Goal: Transaction & Acquisition: Register for event/course

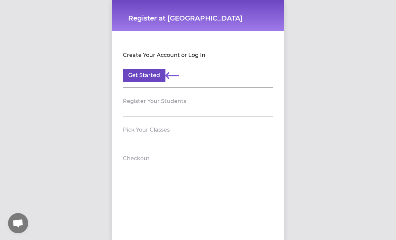
click at [153, 75] on button "Get Started" at bounding box center [144, 75] width 43 height 13
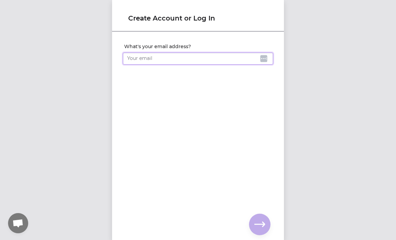
click at [187, 59] on input "What's your email address?" at bounding box center [198, 58] width 151 height 12
type input "[PERSON_NAME][EMAIL_ADDRESS][DOMAIN_NAME]"
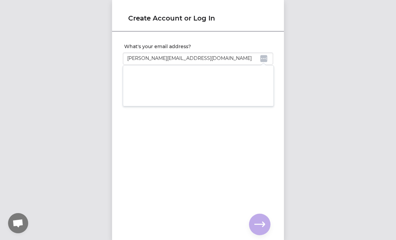
click input "submit" at bounding box center [0, 0] width 0 height 0
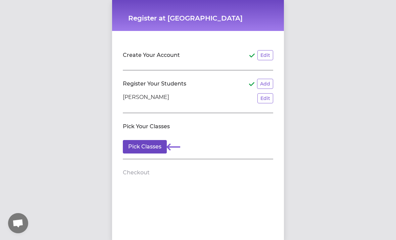
click at [150, 151] on button "Pick Classes" at bounding box center [145, 146] width 44 height 13
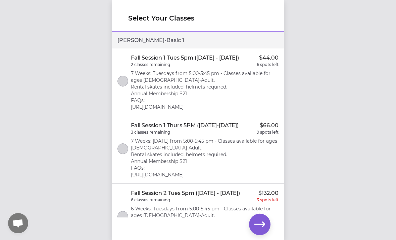
click at [206, 84] on p "7 Weeks: Tuesdays from 5:00-5:45 pm - Classes available for ages [DEMOGRAPHIC_D…" at bounding box center [205, 90] width 148 height 40
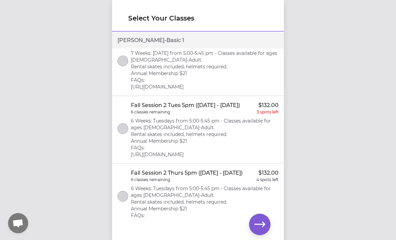
scroll to position [87, 0]
click at [125, 132] on button "select class" at bounding box center [123, 128] width 11 height 11
click at [263, 224] on icon "button" at bounding box center [260, 224] width 11 height 11
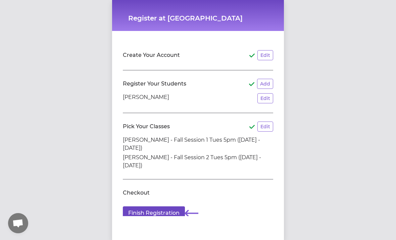
click at [163, 214] on button "Finish Registration" at bounding box center [154, 212] width 62 height 13
click at [263, 83] on button "Add" at bounding box center [265, 84] width 16 height 10
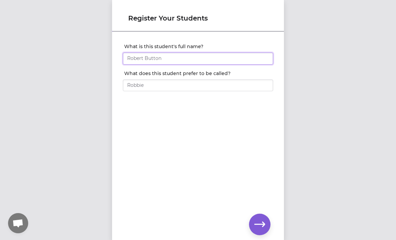
click at [193, 57] on input "What is this student's full name?" at bounding box center [198, 58] width 151 height 12
type input "[PERSON_NAME]"
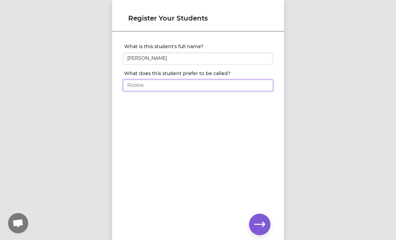
click at [182, 88] on input "What does this student prefer to be called?" at bounding box center [198, 85] width 151 height 12
type input "[PERSON_NAME]"
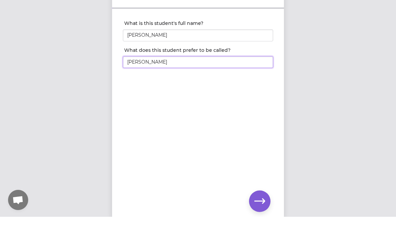
scroll to position [21, 0]
click at [258, 221] on icon "button" at bounding box center [260, 223] width 11 height 5
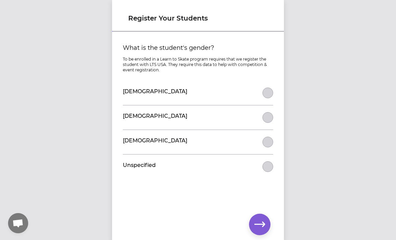
click at [267, 120] on button "What is the student's gender?" at bounding box center [268, 117] width 11 height 11
click at [259, 221] on icon "button" at bounding box center [260, 224] width 11 height 11
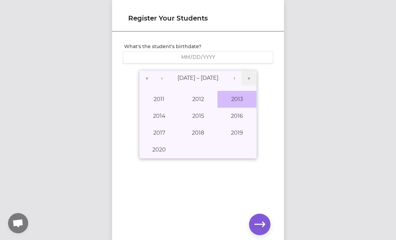
click at [237, 100] on button "2013" at bounding box center [237, 99] width 39 height 17
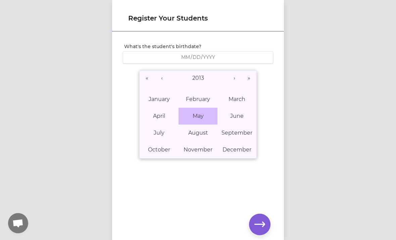
click at [199, 119] on button "May" at bounding box center [198, 116] width 39 height 17
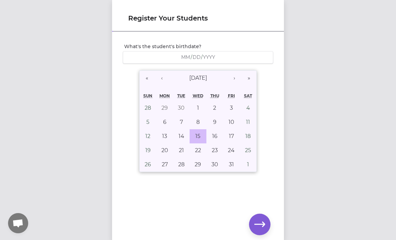
click at [199, 136] on abbr "15" at bounding box center [198, 136] width 5 height 6
type input "[DATE]"
type input "5"
type input "15"
type input "2013"
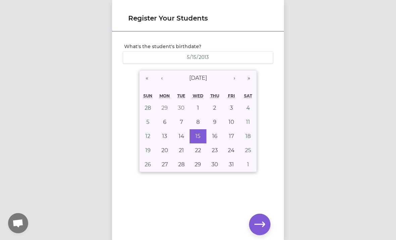
click at [261, 222] on icon "button" at bounding box center [260, 224] width 11 height 11
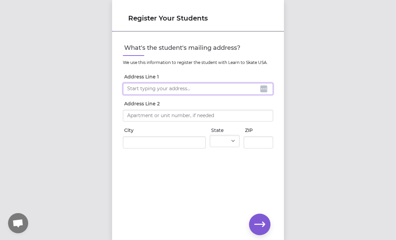
click at [181, 87] on input "Address Line 1" at bounding box center [198, 89] width 151 height 12
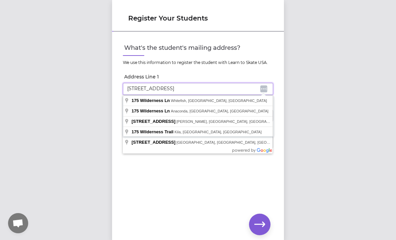
type input "[STREET_ADDRESS]"
click at [122, 169] on div "What's the student's mailing address? We use this information to register the s…" at bounding box center [198, 124] width 172 height 185
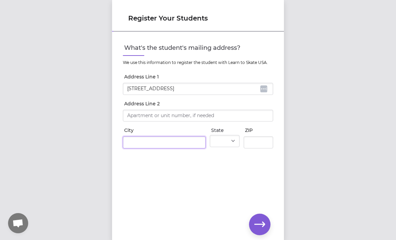
click at [158, 144] on input "City" at bounding box center [164, 142] width 83 height 12
type input "Whitefish"
click at [228, 145] on select "AL AK AS AZ AR CA CO CT DE DC FM [GEOGRAPHIC_DATA] [GEOGRAPHIC_DATA] GU HI ID I…" at bounding box center [225, 141] width 30 height 12
select select "MT"
click at [256, 141] on input "ZIP" at bounding box center [259, 142] width 30 height 12
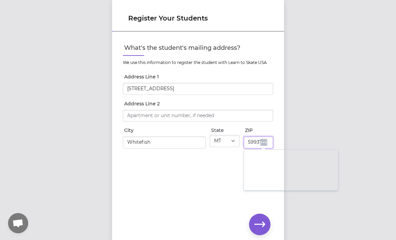
type input "59937"
click at [334, 100] on div "Register Your Students What's the student's mailing address? We use this inform…" at bounding box center [198, 120] width 396 height 240
click at [261, 219] on icon "button" at bounding box center [260, 224] width 11 height 11
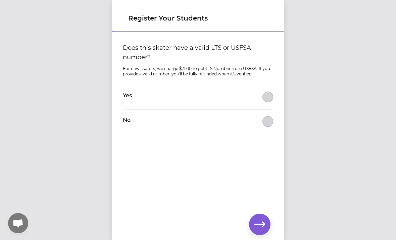
click at [269, 124] on button "Does this skater have a valid LTS or USFSA number?" at bounding box center [268, 121] width 11 height 11
click at [262, 227] on icon "button" at bounding box center [260, 224] width 11 height 11
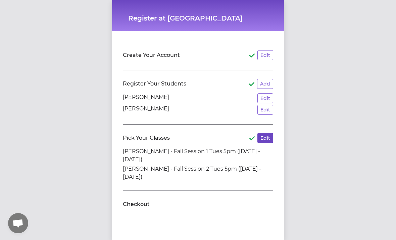
click at [265, 136] on button "Edit" at bounding box center [266, 138] width 16 height 10
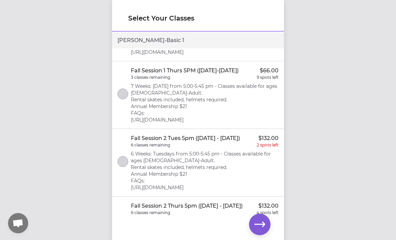
scroll to position [361, 0]
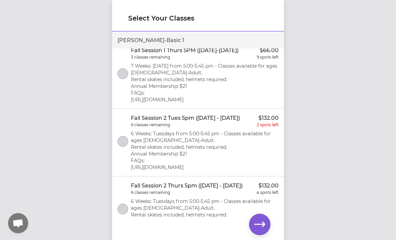
click at [125, 136] on button "select class" at bounding box center [123, 141] width 11 height 11
click at [262, 220] on icon "button" at bounding box center [260, 224] width 11 height 11
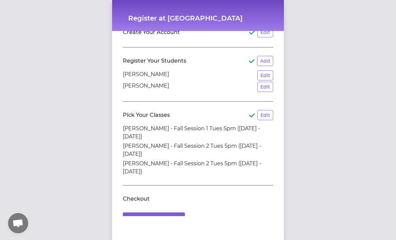
scroll to position [21, 0]
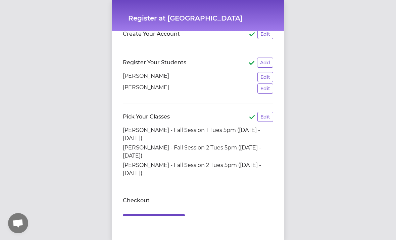
click at [164, 223] on button "Finish Registration" at bounding box center [154, 220] width 62 height 13
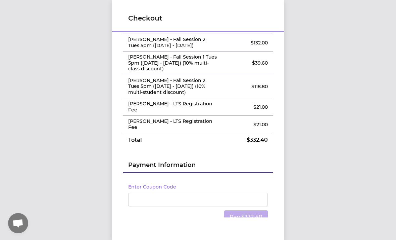
scroll to position [24, 0]
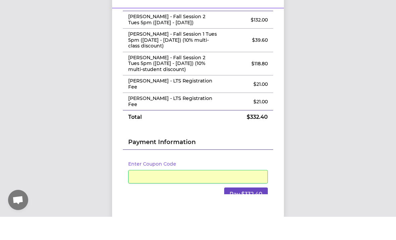
click at [256, 210] on button "Pay $332.40" at bounding box center [246, 216] width 44 height 13
click at [254, 210] on button "Pay $332.40" at bounding box center [246, 216] width 44 height 13
